Goal: Task Accomplishment & Management: Manage account settings

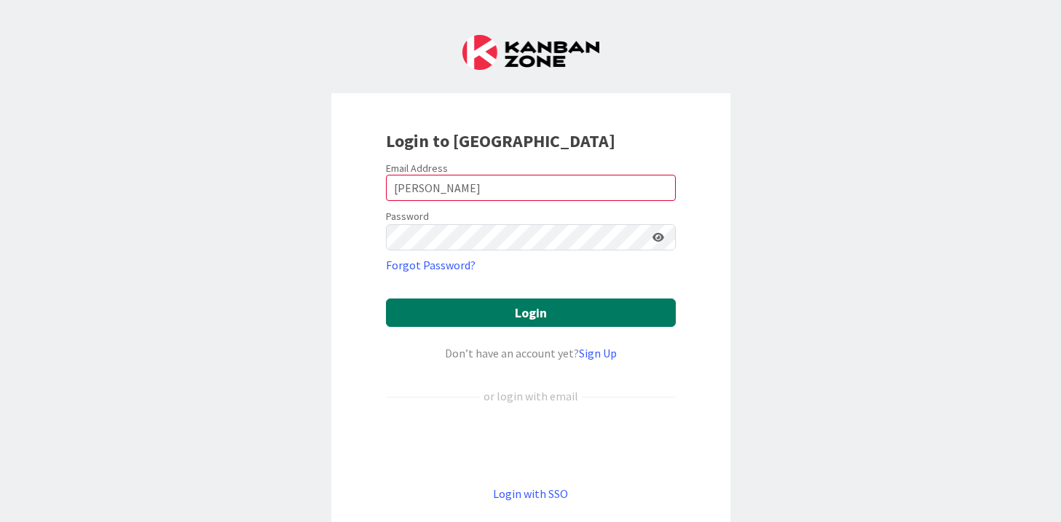
click at [557, 305] on button "Login" at bounding box center [531, 312] width 290 height 28
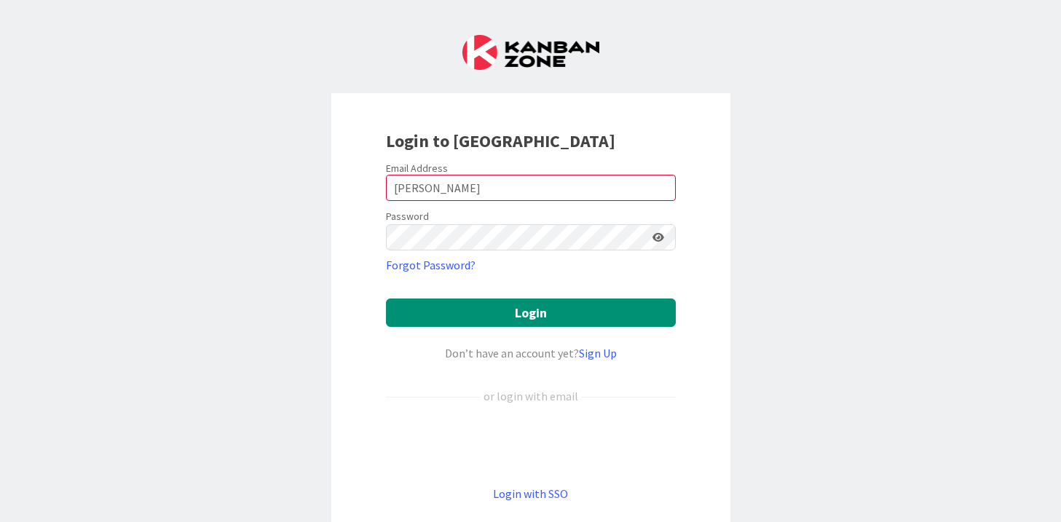
click at [712, 283] on div "Login to [GEOGRAPHIC_DATA] Email Address [PERSON_NAME] Password Forgot Password…" at bounding box center [530, 315] width 399 height 444
click at [660, 235] on icon at bounding box center [658, 237] width 12 height 10
click at [441, 190] on input "[PERSON_NAME]" at bounding box center [531, 188] width 290 height 26
drag, startPoint x: 441, startPoint y: 190, endPoint x: 384, endPoint y: 186, distance: 56.9
click at [384, 186] on div "Login to [GEOGRAPHIC_DATA] Email Address [PERSON_NAME] Password Forgot Password…" at bounding box center [530, 315] width 399 height 444
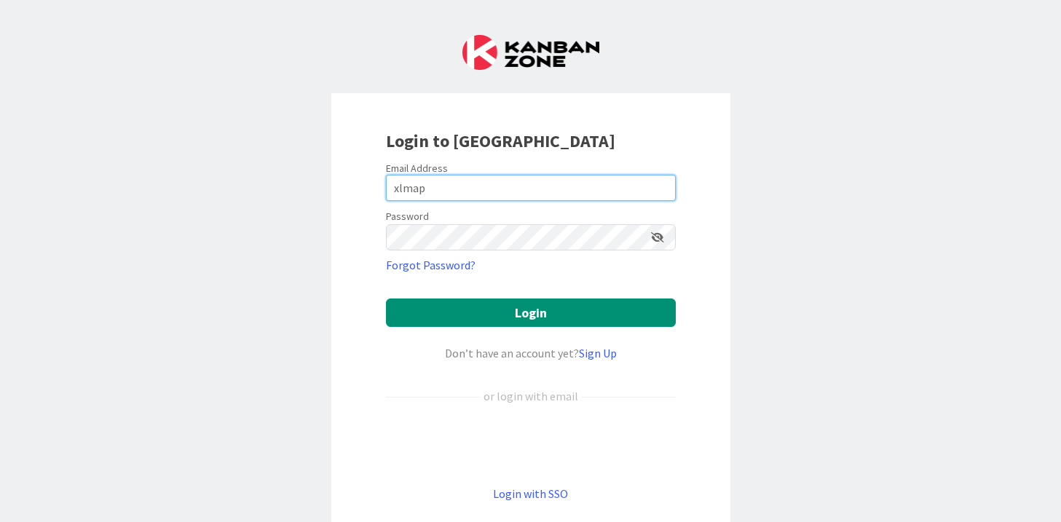
type input "[EMAIL_ADDRESS][DOMAIN_NAME]"
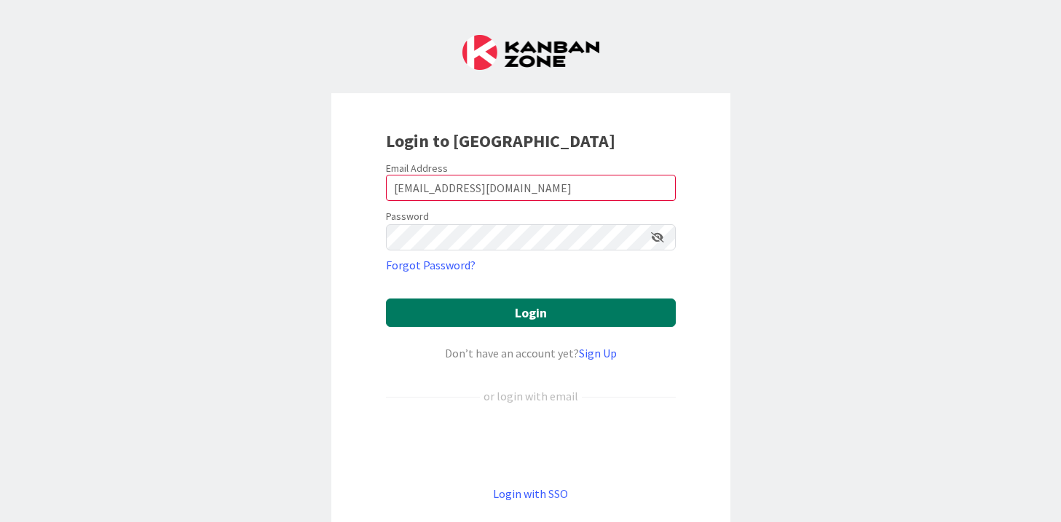
click at [541, 313] on button "Login" at bounding box center [531, 312] width 290 height 28
